Goal: Task Accomplishment & Management: Complete application form

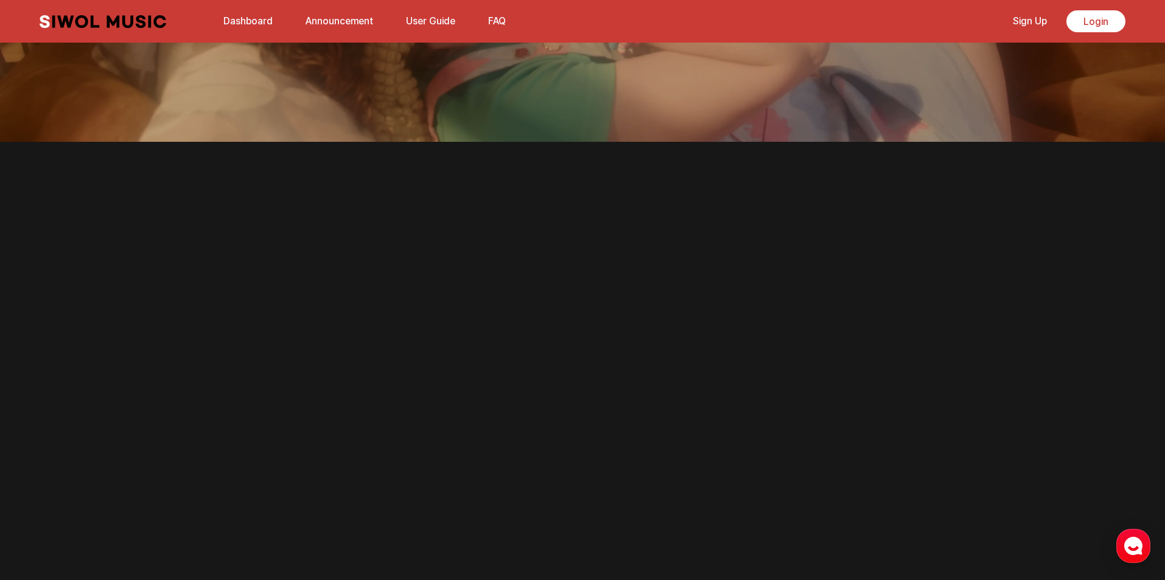
scroll to position [487, 0]
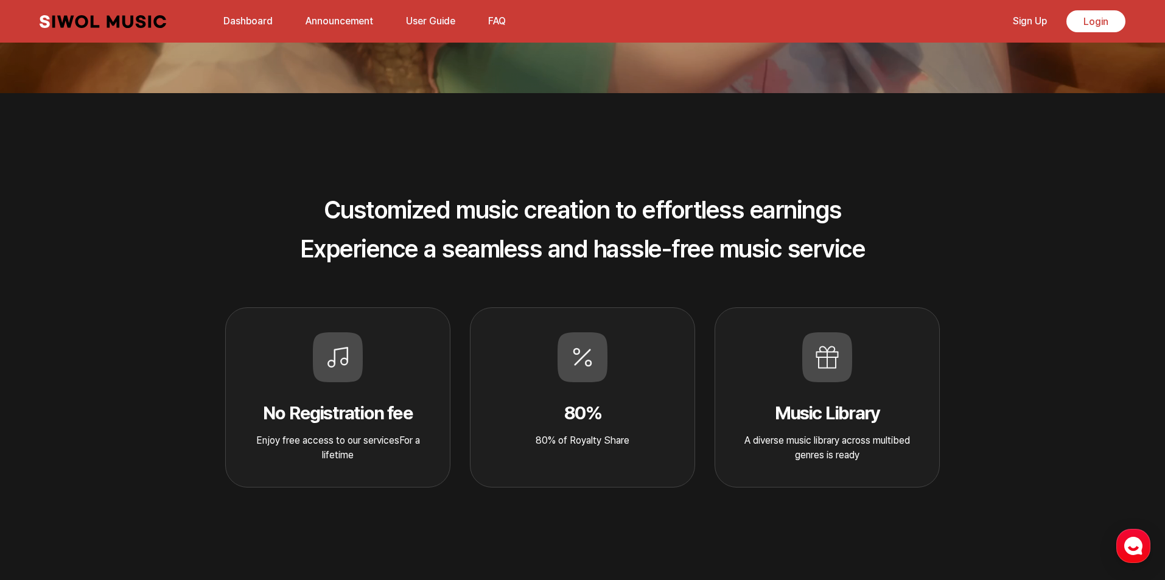
click at [237, 15] on link "Dashboard" at bounding box center [248, 21] width 64 height 26
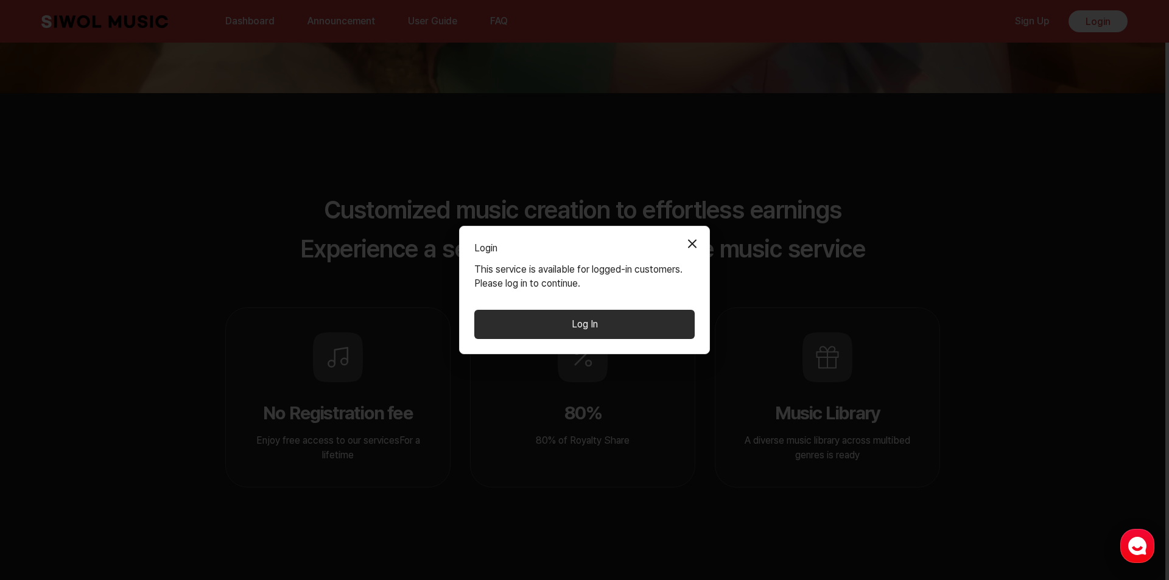
click at [684, 242] on button "Close Modal" at bounding box center [692, 243] width 24 height 24
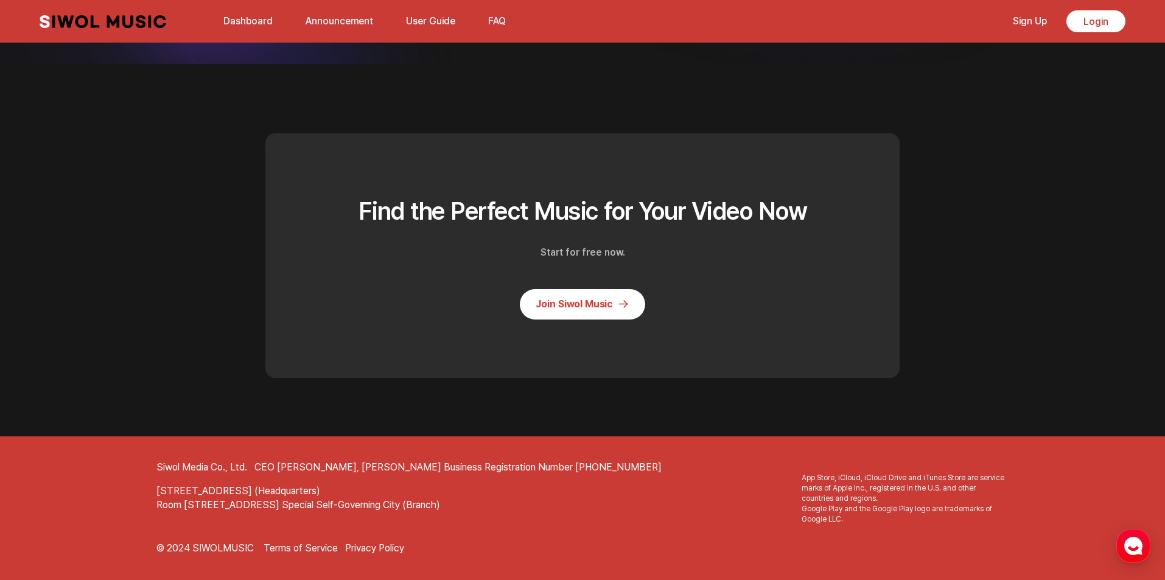
scroll to position [3265, 0]
click at [587, 298] on link "Join Siwol Music" at bounding box center [582, 304] width 125 height 30
